Goal: Entertainment & Leisure: Consume media (video, audio)

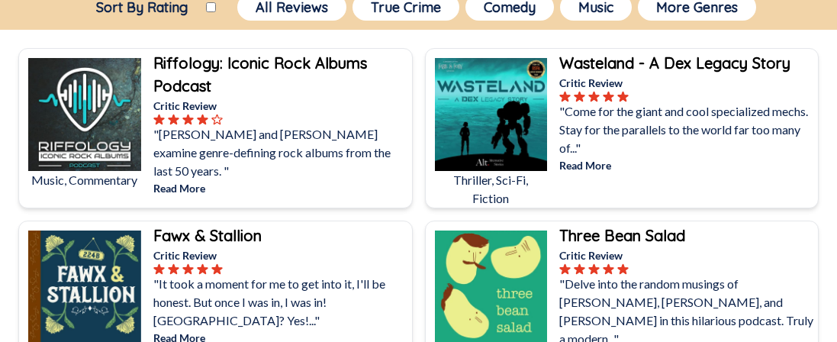
scroll to position [243, 0]
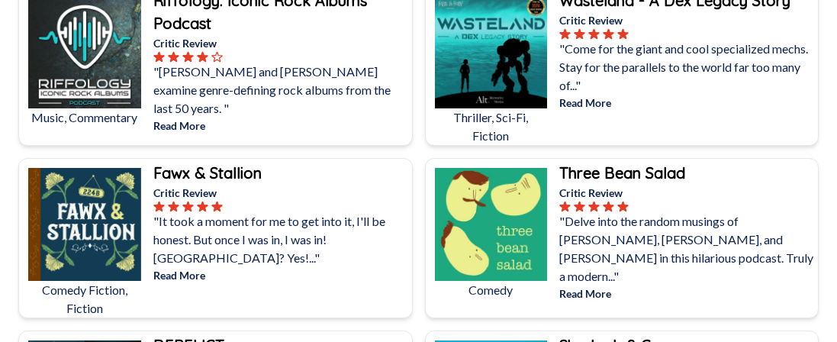
click at [629, 170] on b "Three Bean Salad" at bounding box center [622, 172] width 126 height 19
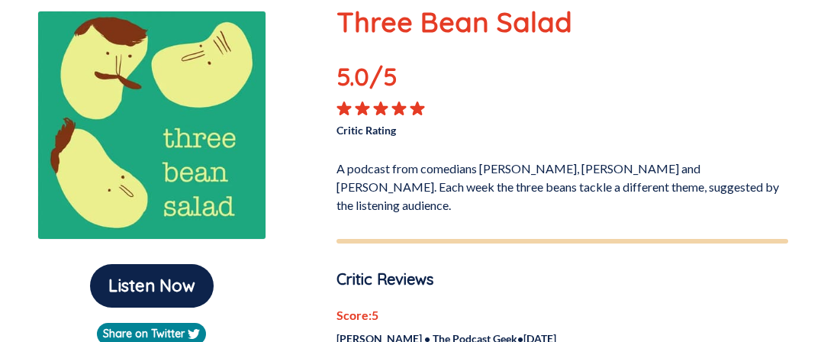
scroll to position [243, 0]
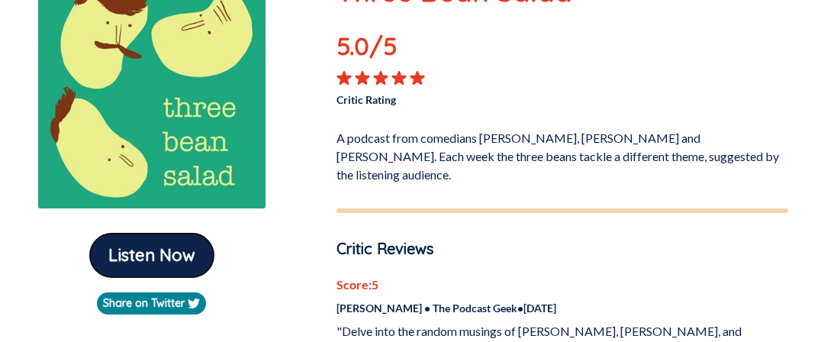
click at [176, 258] on button "Listen Now" at bounding box center [152, 255] width 124 height 43
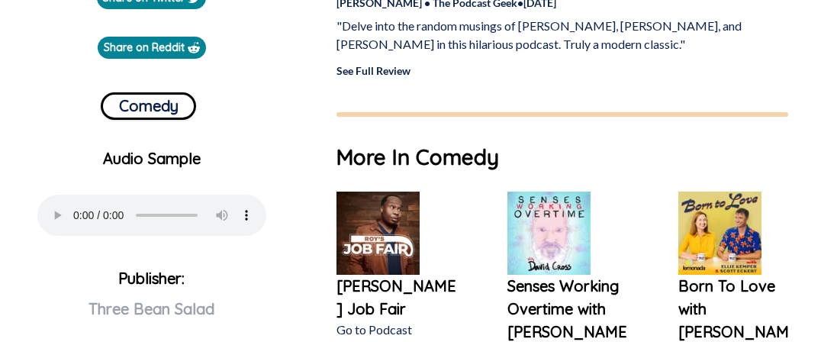
scroll to position [579, 0]
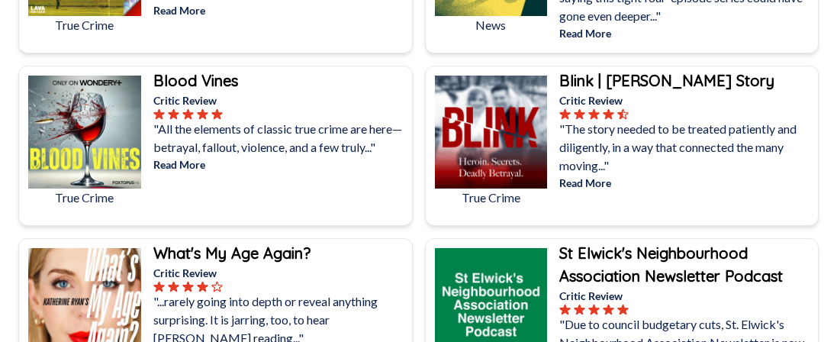
scroll to position [3815, 0]
